Goal: Task Accomplishment & Management: Use online tool/utility

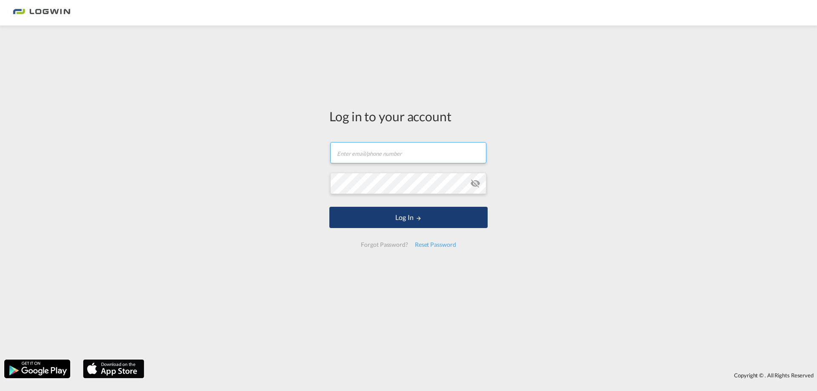
type input "[PERSON_NAME][EMAIL_ADDRESS][PERSON_NAME][DOMAIN_NAME]"
click at [398, 214] on button "Log In" at bounding box center [408, 217] width 158 height 21
